Goal: Task Accomplishment & Management: Manage account settings

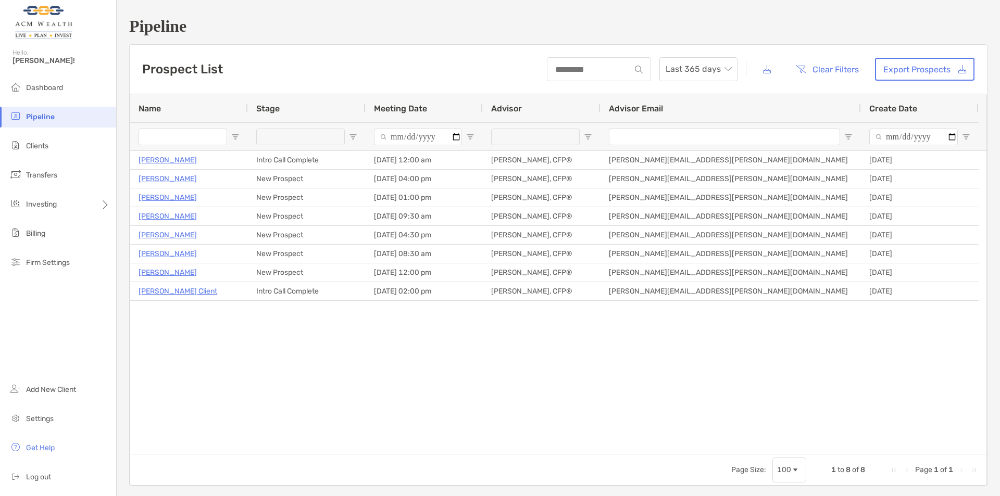
click at [425, 366] on div "[PERSON_NAME] Intro Call Complete [DATE] 12:00 am [PERSON_NAME], CFP® [PERSON_N…" at bounding box center [558, 302] width 856 height 303
click at [70, 199] on div "Investing" at bounding box center [58, 204] width 116 height 21
click at [159, 204] on li "Portfolios" at bounding box center [162, 204] width 93 height 21
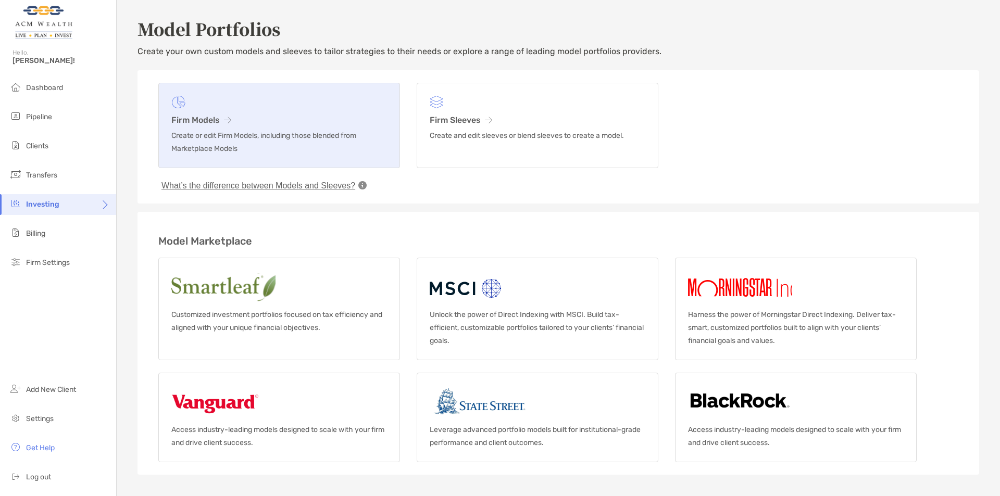
click at [274, 141] on p "Create or edit Firm Models, including those blended from Marketplace Models" at bounding box center [279, 142] width 216 height 26
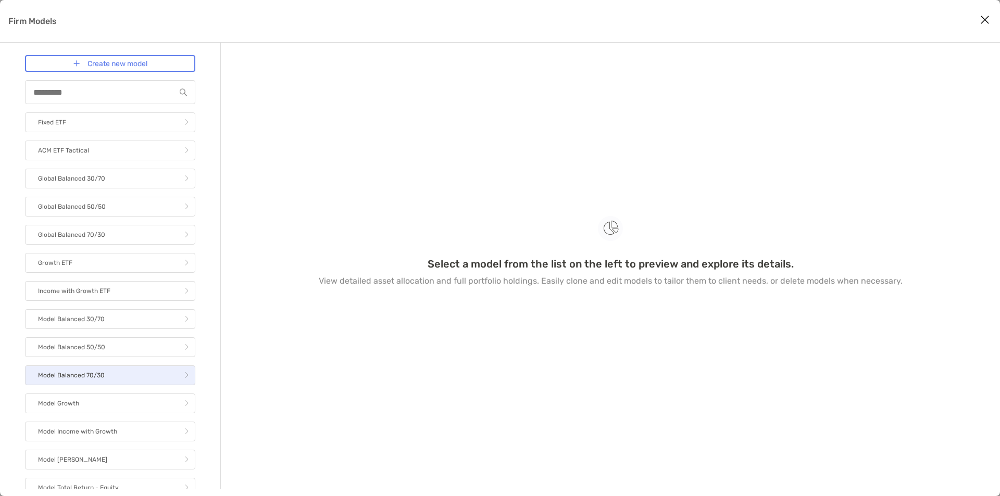
scroll to position [65, 0]
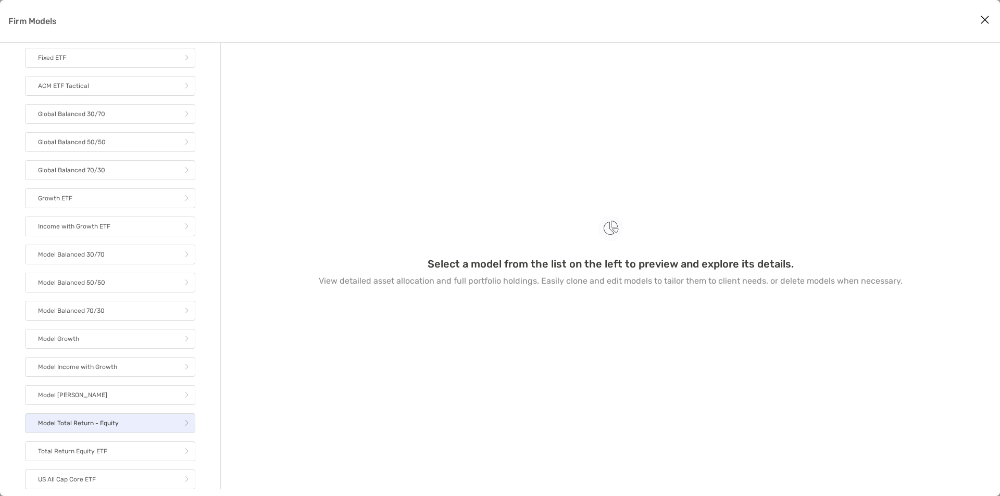
click at [111, 421] on p "Model Total Return - Equity" at bounding box center [78, 423] width 81 height 13
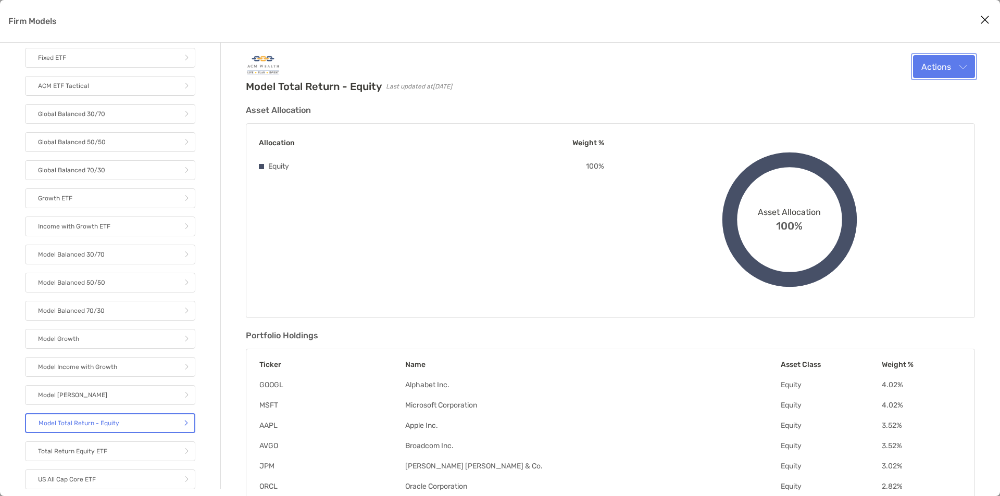
click at [943, 71] on button "Actions" at bounding box center [944, 66] width 62 height 23
click at [937, 94] on div "Edit" at bounding box center [930, 92] width 72 height 10
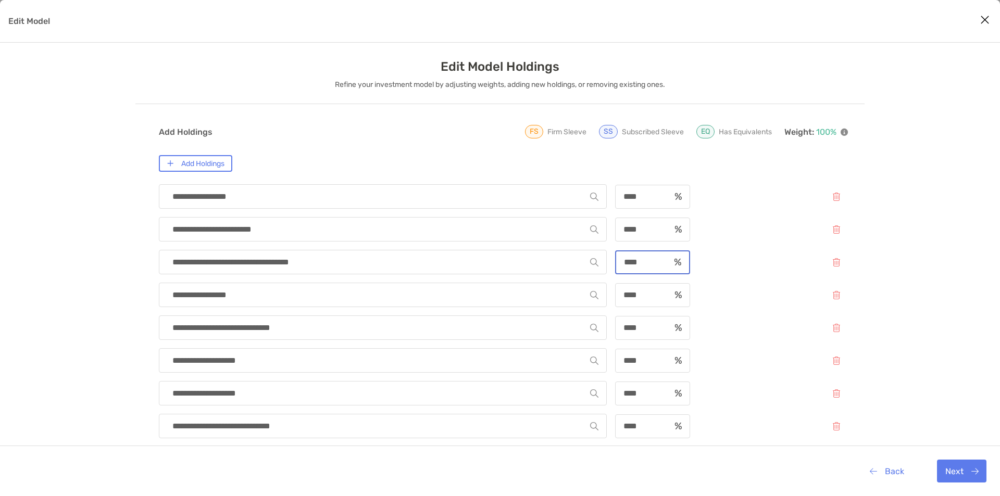
drag, startPoint x: 642, startPoint y: 259, endPoint x: 531, endPoint y: 267, distance: 111.2
click at [550, 266] on div "**********" at bounding box center [503, 262] width 689 height 24
click at [883, 471] on button "Back" at bounding box center [886, 471] width 51 height 23
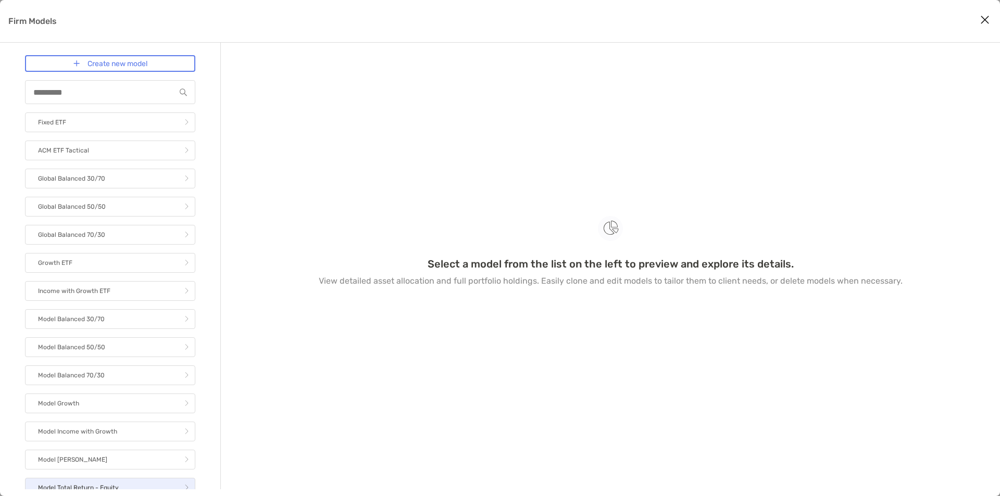
scroll to position [52, 0]
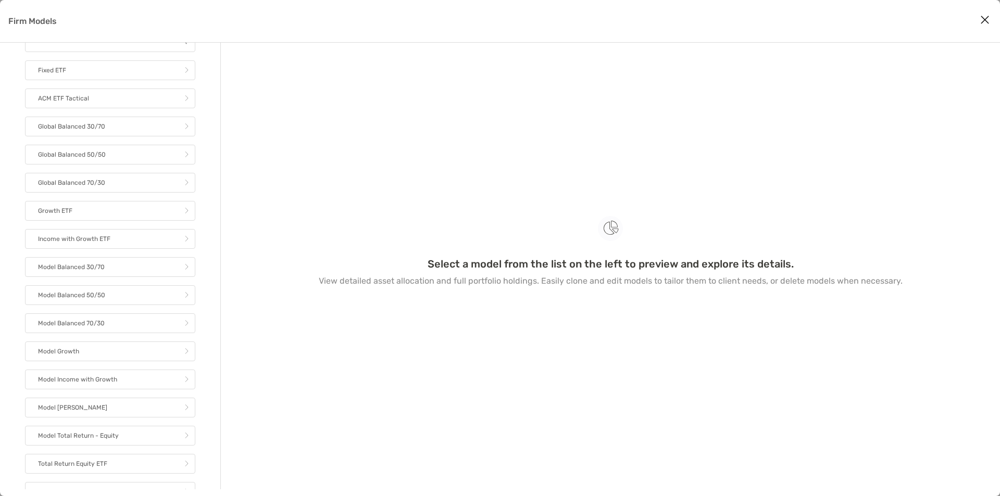
click at [341, 136] on div "Select a model from the list on the left to preview and explore its details. Vi…" at bounding box center [610, 253] width 729 height 397
click at [977, 24] on button "Close modal" at bounding box center [985, 20] width 16 height 16
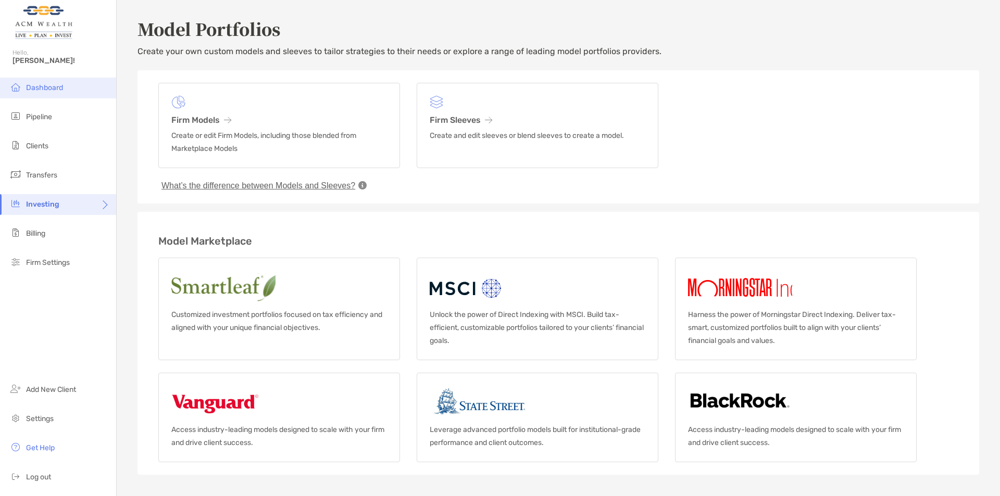
click at [70, 90] on li "Dashboard" at bounding box center [58, 88] width 116 height 21
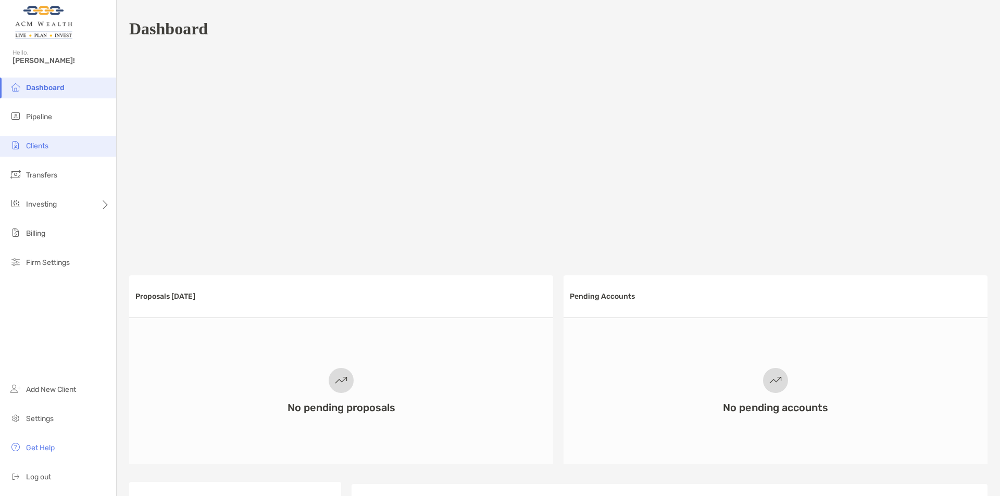
click at [59, 149] on li "Clients" at bounding box center [58, 146] width 116 height 21
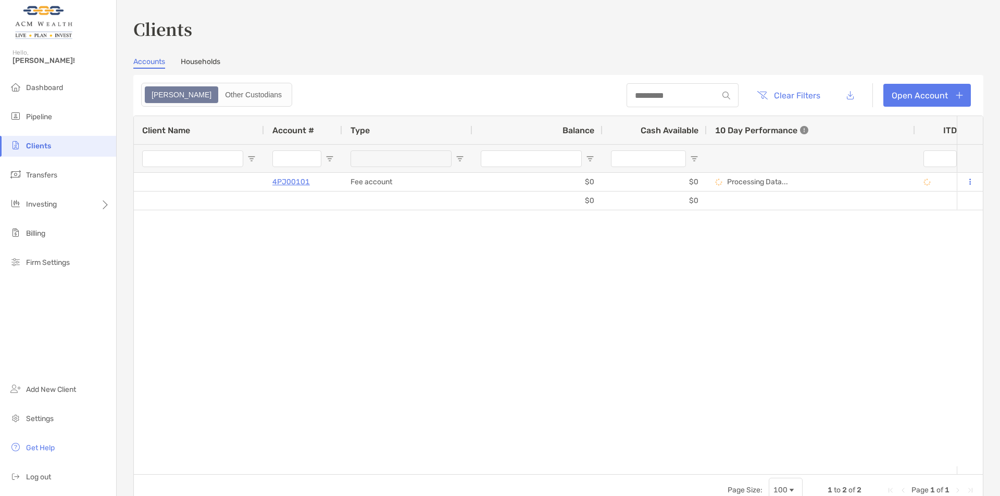
click at [199, 62] on link "Households" at bounding box center [201, 62] width 40 height 11
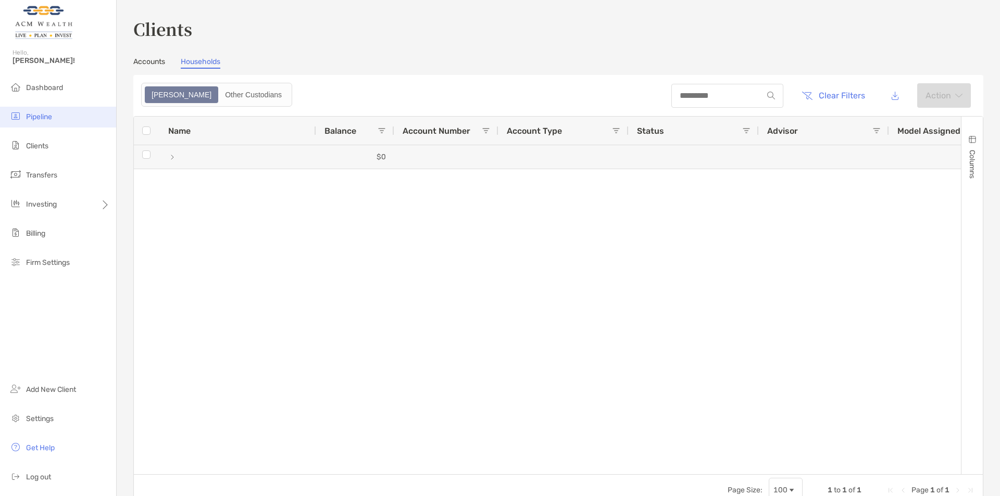
click at [60, 108] on li "Pipeline" at bounding box center [58, 117] width 116 height 21
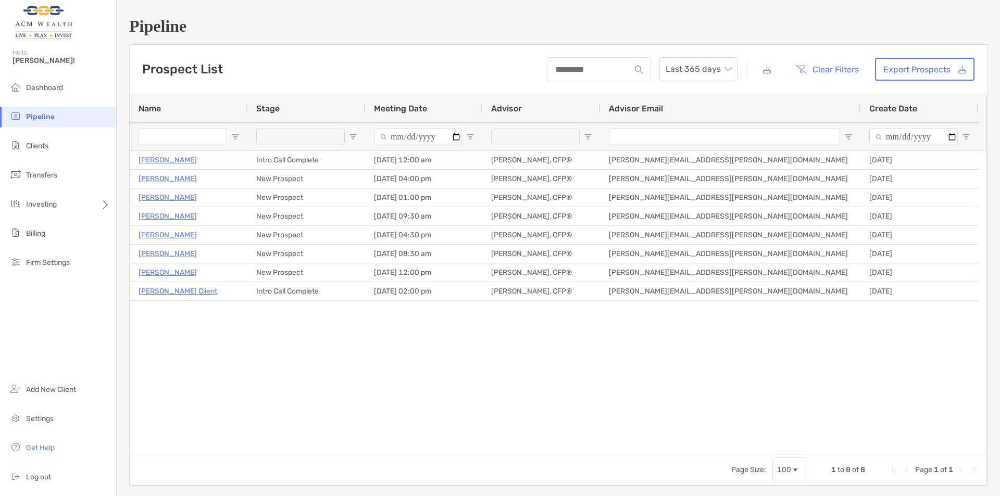
click at [369, 354] on div "[PERSON_NAME] Intro Call Complete [DATE] 12:00 am [PERSON_NAME], CFP® [PERSON_N…" at bounding box center [558, 302] width 856 height 303
click at [199, 428] on div "[PERSON_NAME] Intro Call Complete [DATE] 12:00 am [PERSON_NAME], CFP® [PERSON_N…" at bounding box center [558, 302] width 856 height 303
click at [259, 388] on div "[PERSON_NAME] Intro Call Complete [DATE] 12:00 am [PERSON_NAME], CFP® [PERSON_N…" at bounding box center [558, 302] width 856 height 303
